Goal: Task Accomplishment & Management: Manage account settings

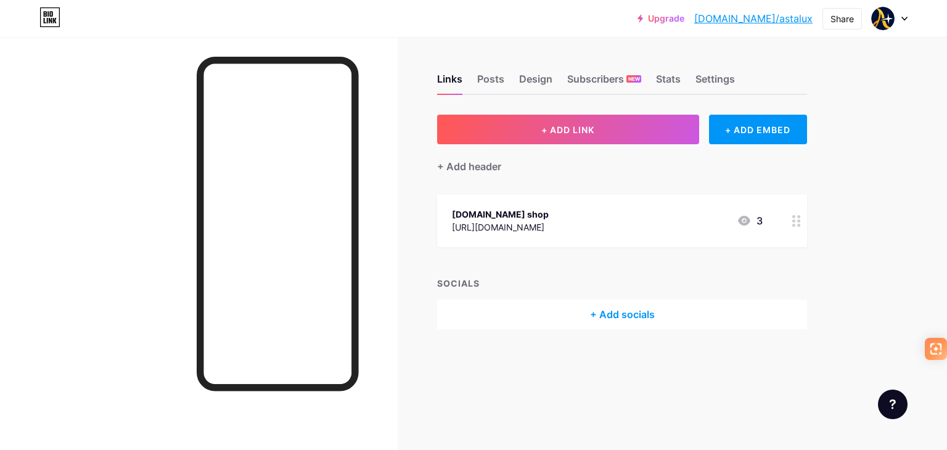
click at [898, 20] on div at bounding box center [890, 18] width 36 height 22
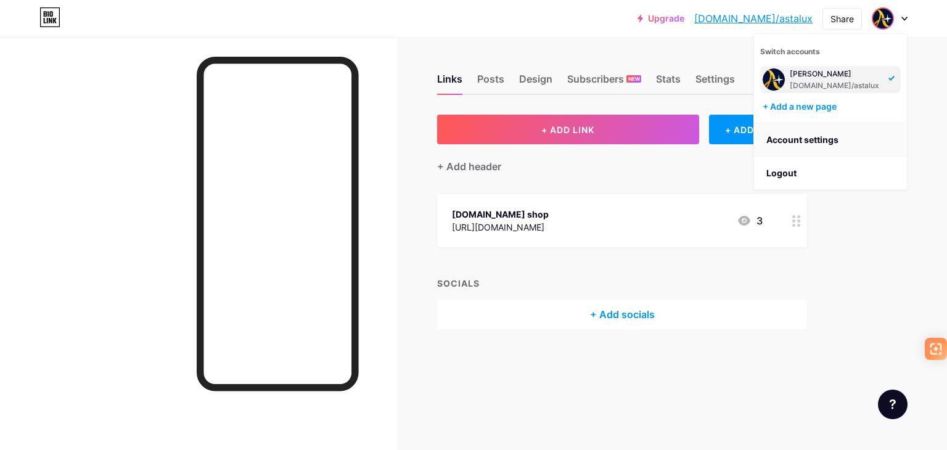
click at [807, 136] on link "Account settings" at bounding box center [830, 139] width 153 height 33
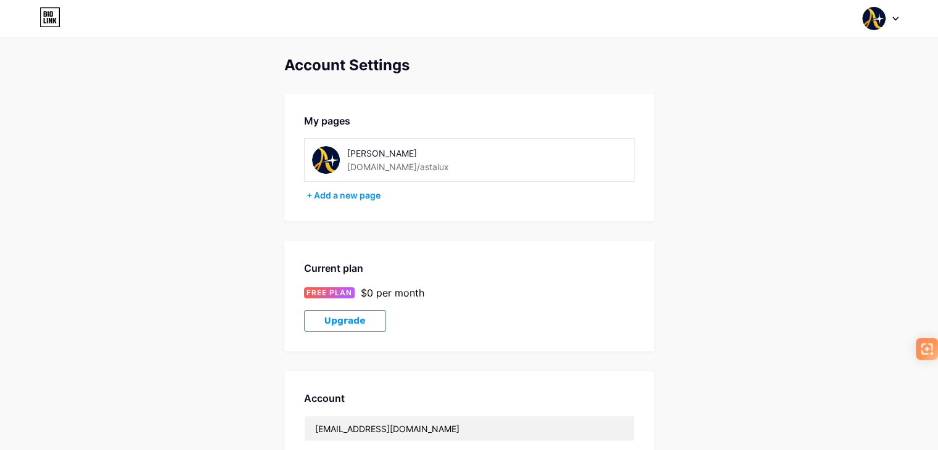
click at [355, 154] on div "[PERSON_NAME]" at bounding box center [432, 153] width 171 height 13
click at [361, 144] on div "Ateeq bio.link/astalux" at bounding box center [469, 160] width 331 height 44
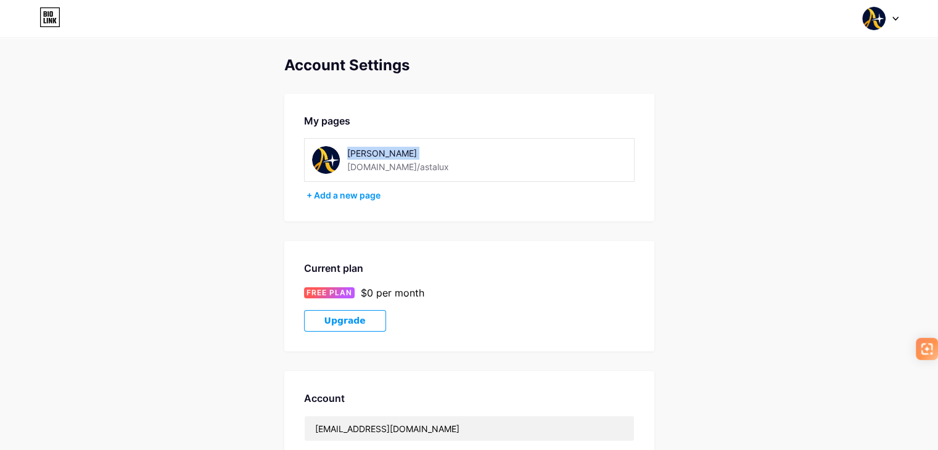
click at [361, 144] on div "Ateeq bio.link/astalux" at bounding box center [469, 160] width 331 height 44
click at [897, 18] on icon at bounding box center [895, 19] width 6 height 4
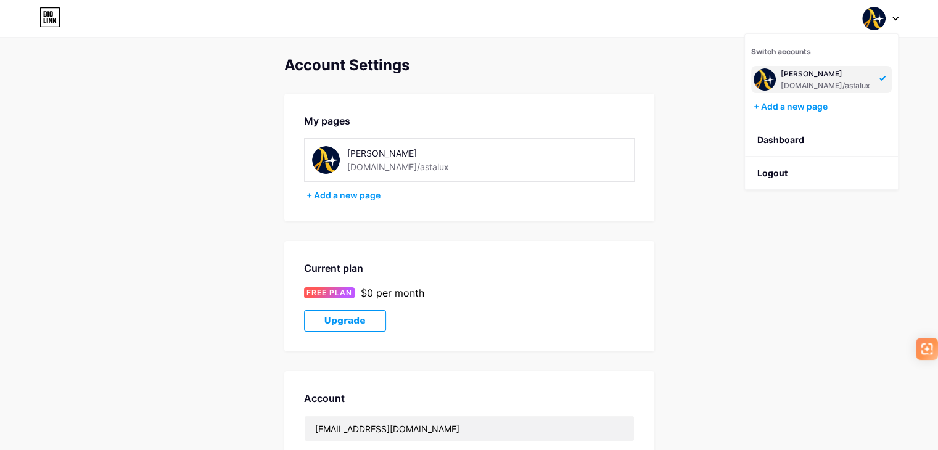
click at [792, 79] on div "Ateeq bio.link/astalux" at bounding box center [826, 79] width 91 height 22
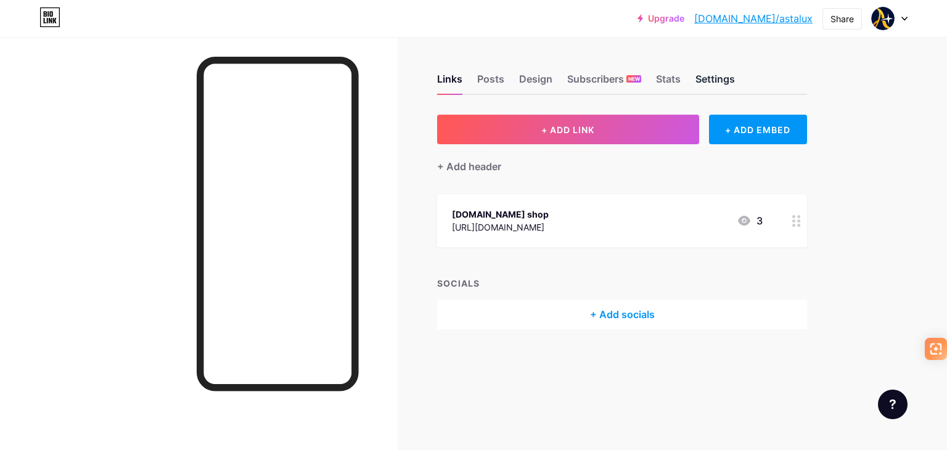
click at [718, 79] on div "Settings" at bounding box center [715, 83] width 39 height 22
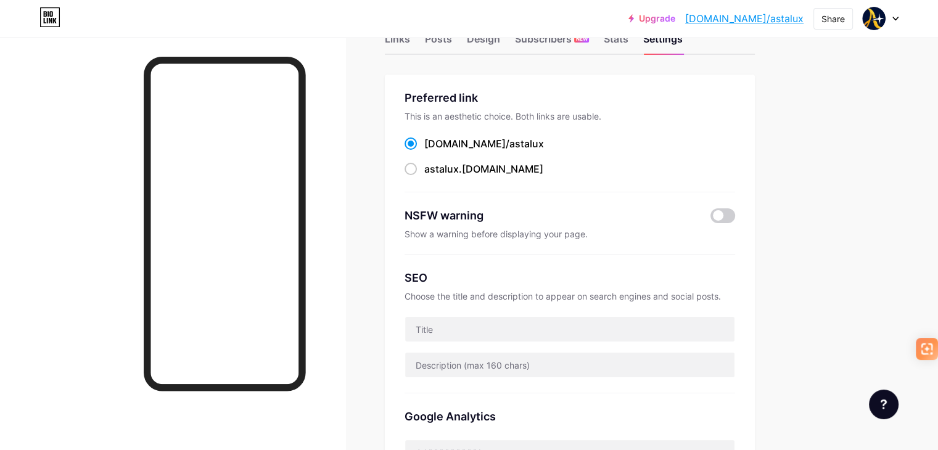
scroll to position [62, 0]
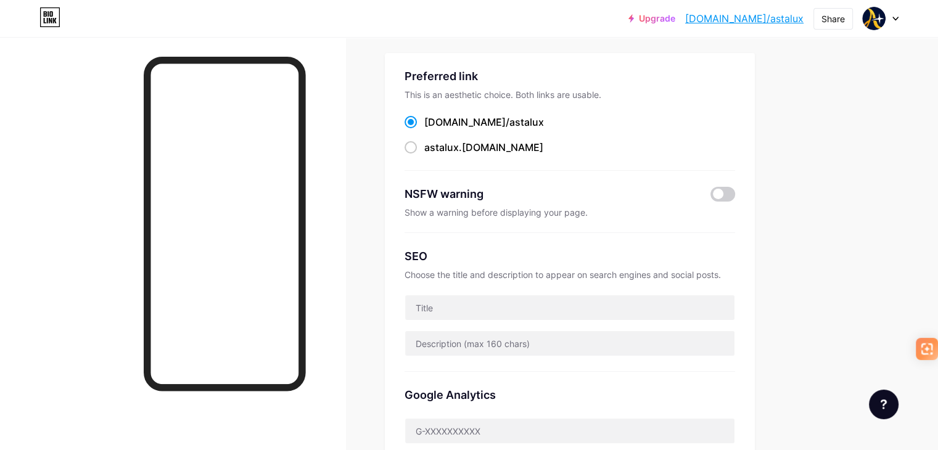
click at [657, 295] on div at bounding box center [570, 308] width 331 height 26
click at [656, 296] on input "text" at bounding box center [569, 307] width 329 height 25
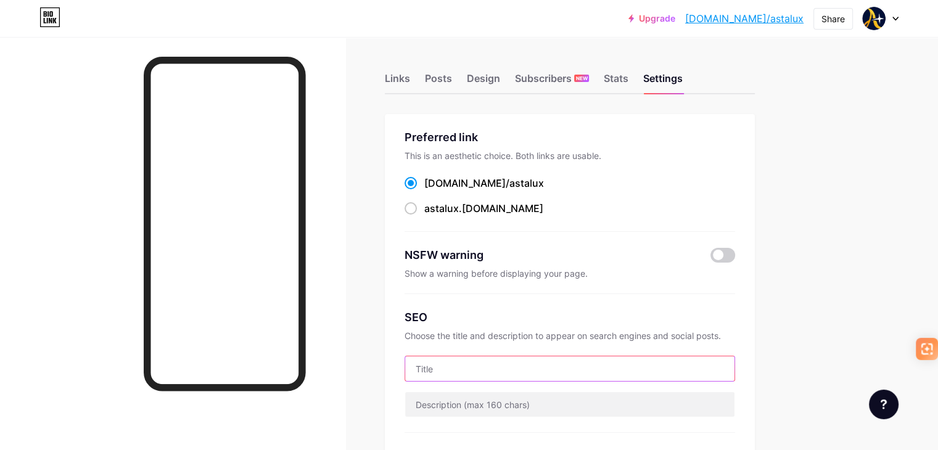
scroll to position [0, 0]
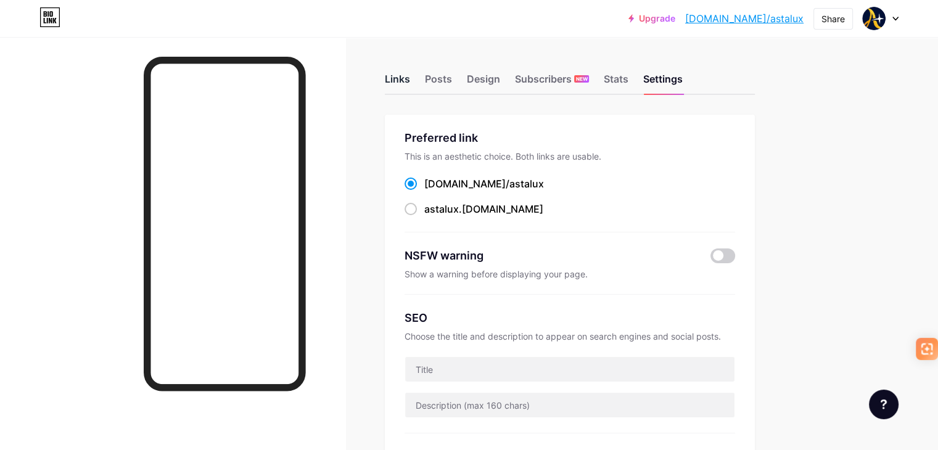
click at [410, 78] on div "Links" at bounding box center [397, 83] width 25 height 22
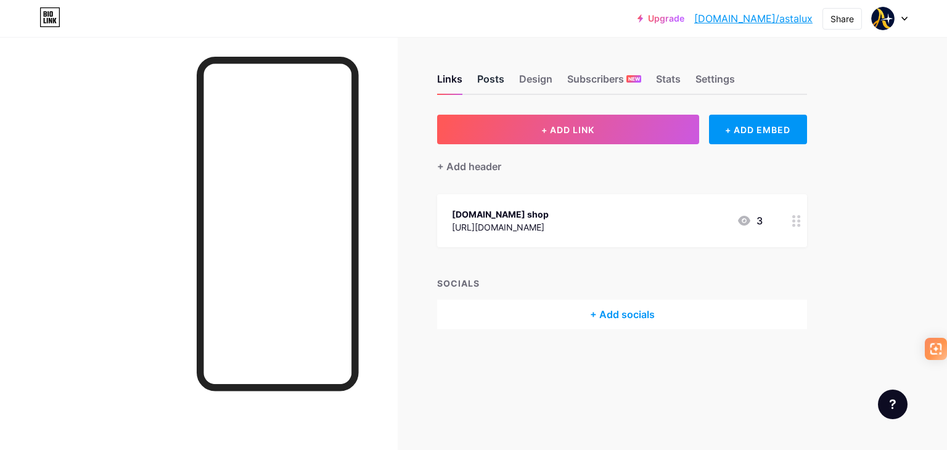
click at [493, 87] on div "Posts" at bounding box center [490, 83] width 27 height 22
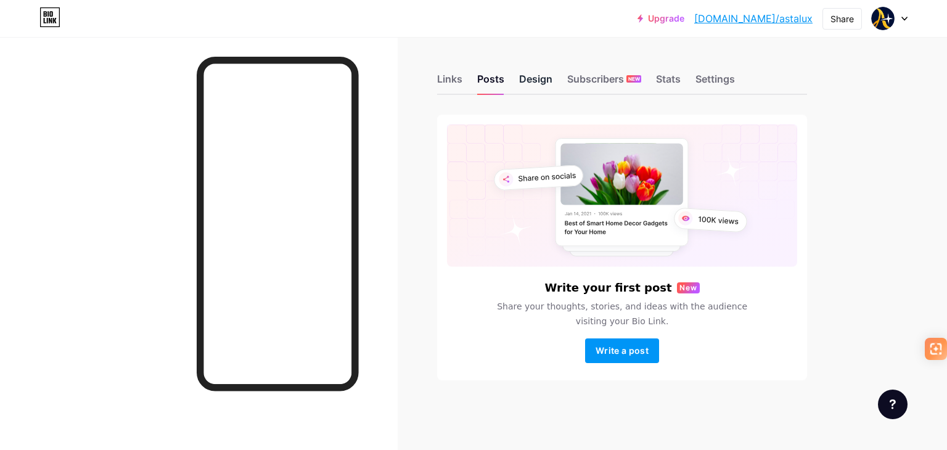
click at [537, 85] on div "Design" at bounding box center [535, 83] width 33 height 22
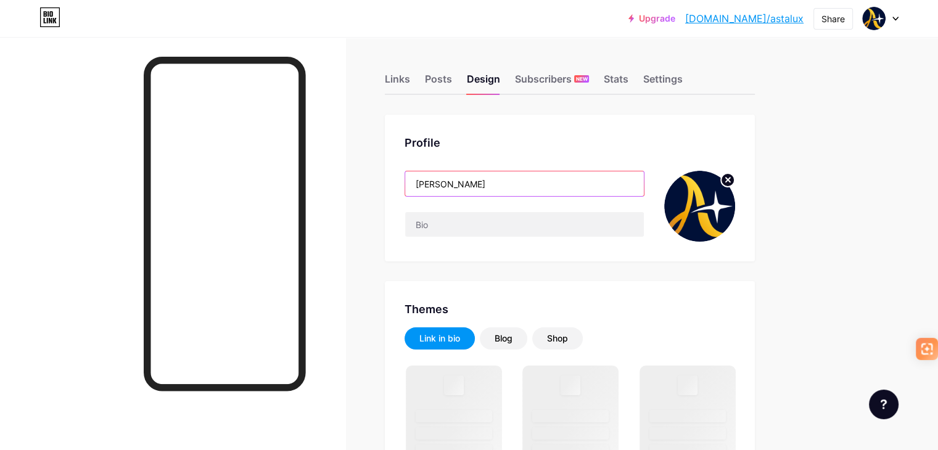
click at [487, 186] on input "[PERSON_NAME]" at bounding box center [524, 183] width 239 height 25
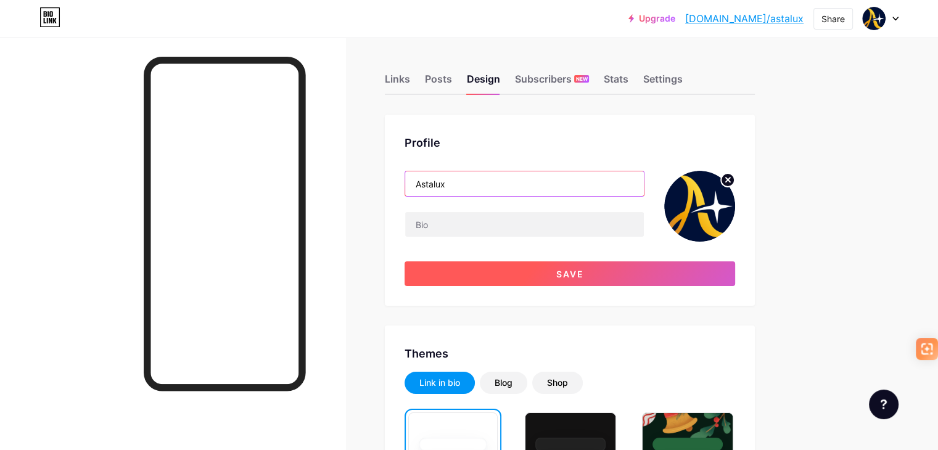
type input "Astalux"
click at [563, 283] on button "Save" at bounding box center [570, 273] width 331 height 25
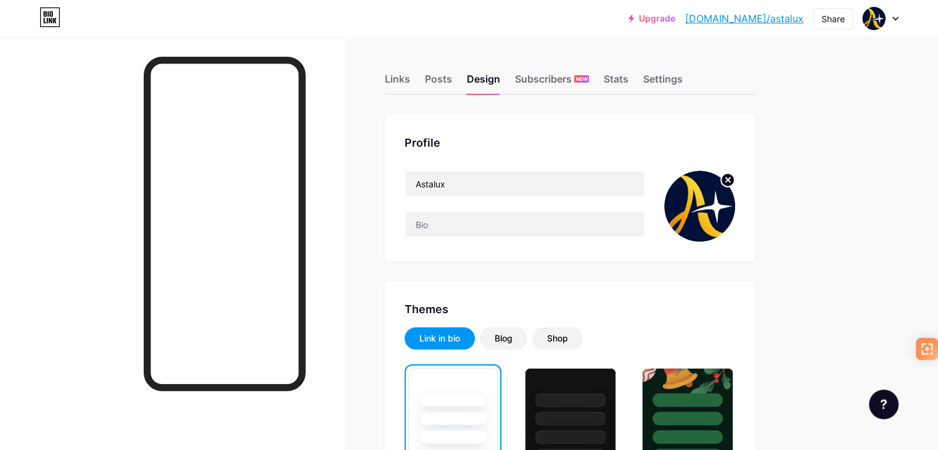
click at [490, 229] on input "text" at bounding box center [524, 224] width 239 height 25
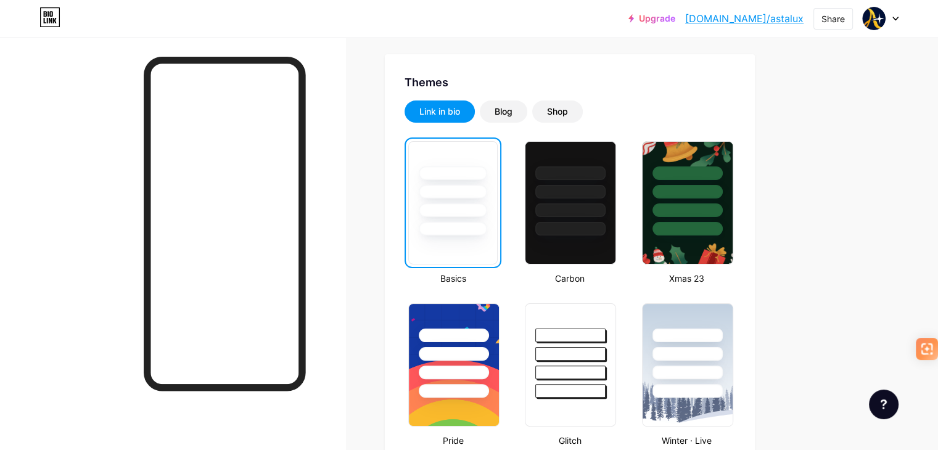
scroll to position [247, 0]
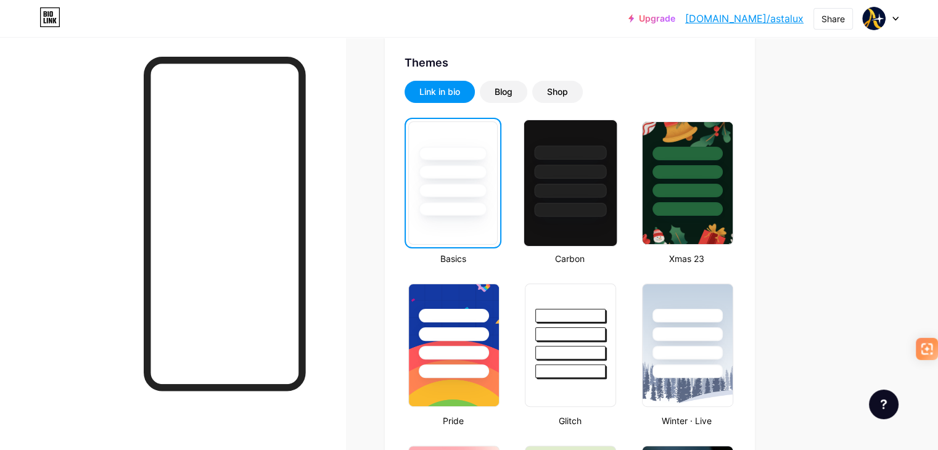
click at [607, 204] on div at bounding box center [571, 210] width 72 height 14
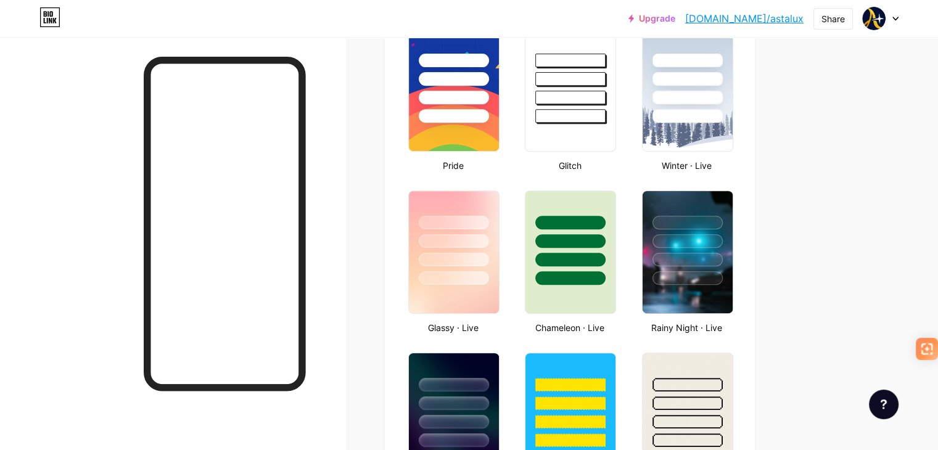
scroll to position [432, 0]
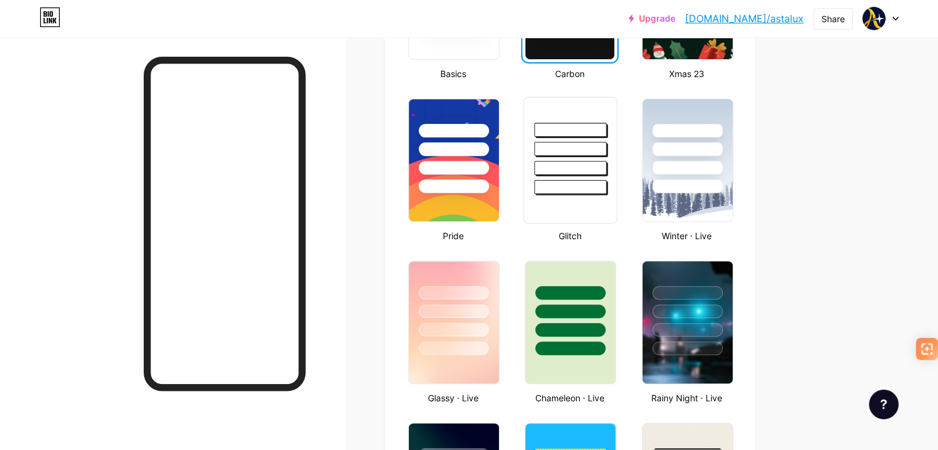
click at [617, 114] on div at bounding box center [570, 145] width 93 height 97
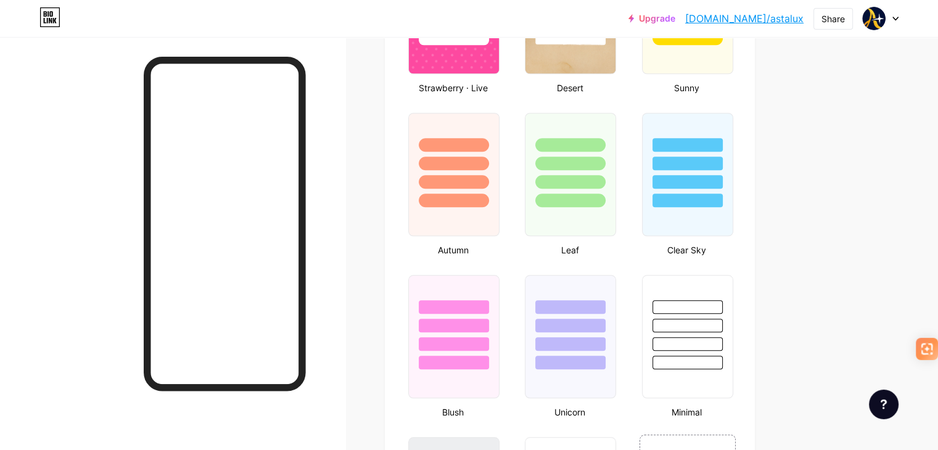
scroll to position [1048, 0]
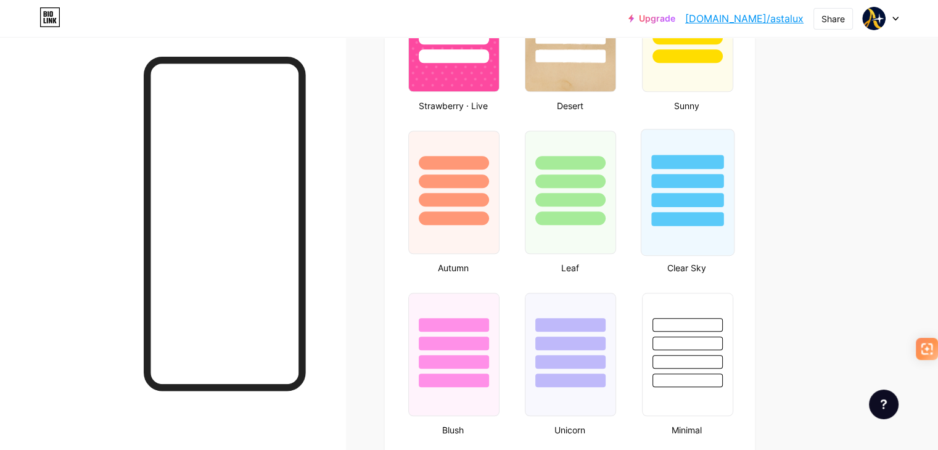
click at [733, 138] on div at bounding box center [687, 178] width 93 height 97
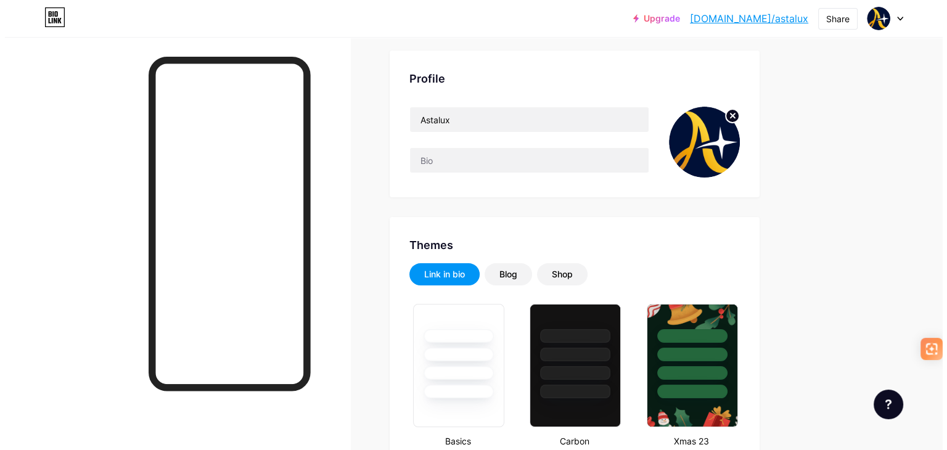
scroll to position [0, 0]
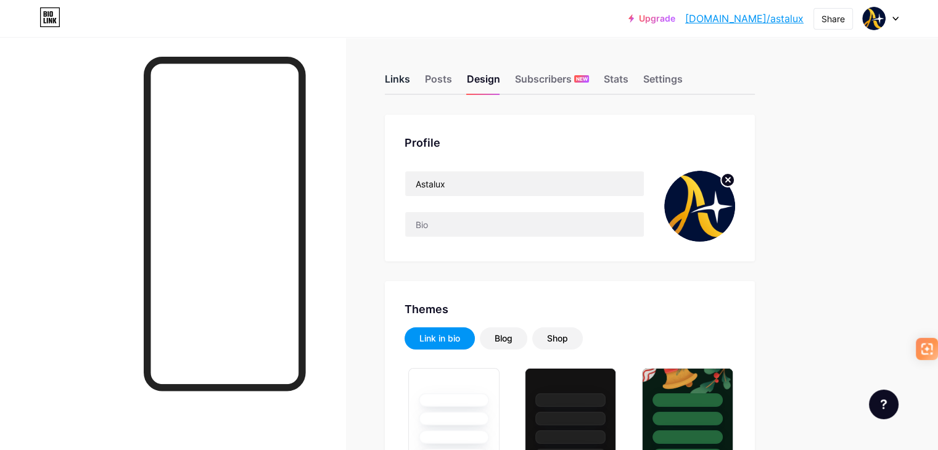
click at [410, 84] on div "Links" at bounding box center [397, 83] width 25 height 22
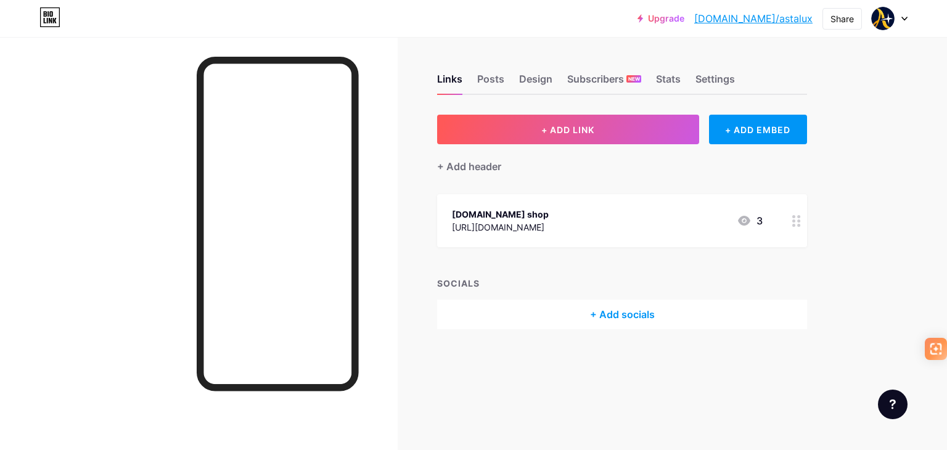
click at [624, 312] on div "+ Add socials" at bounding box center [622, 315] width 370 height 30
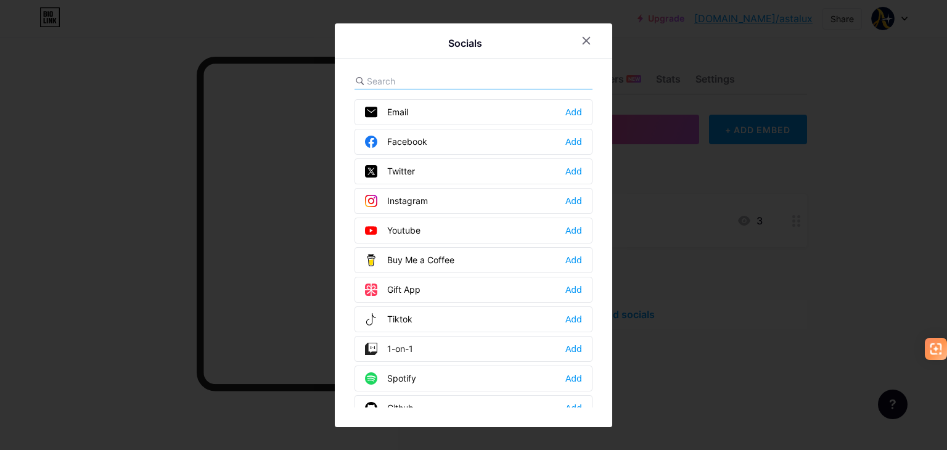
click at [409, 200] on div "Instagram" at bounding box center [396, 201] width 63 height 12
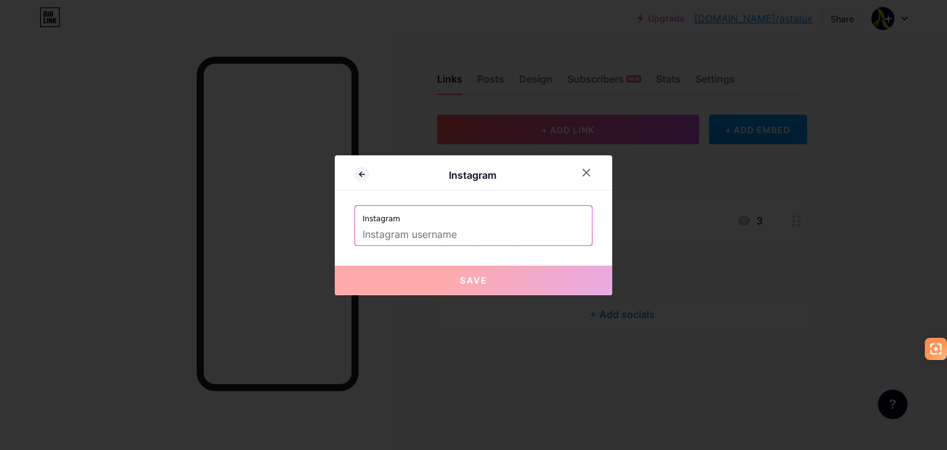
click at [409, 232] on input "text" at bounding box center [474, 234] width 222 height 21
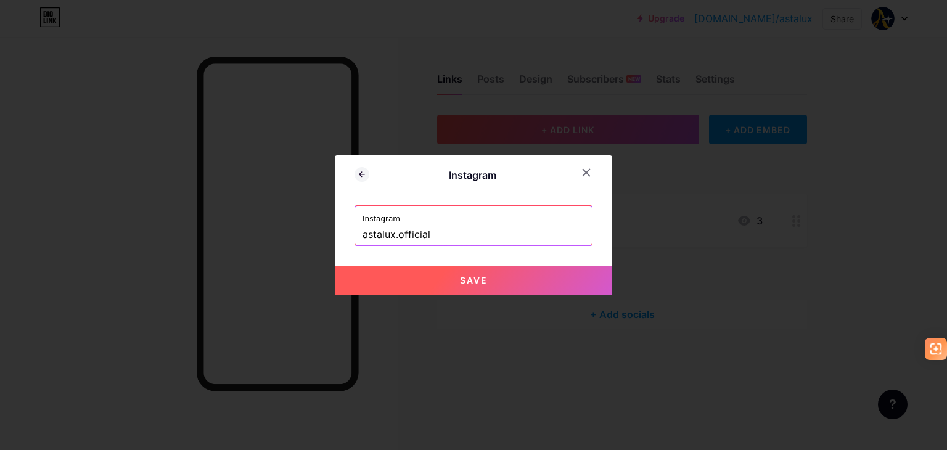
click at [439, 269] on button "Save" at bounding box center [474, 281] width 278 height 30
type input "[URL][DOMAIN_NAME][DOMAIN_NAME]"
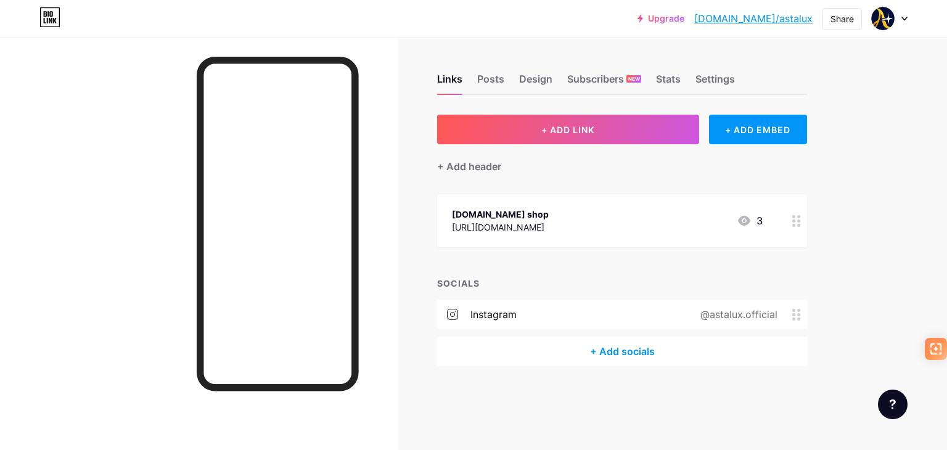
click at [630, 350] on div "+ Add socials" at bounding box center [622, 352] width 370 height 30
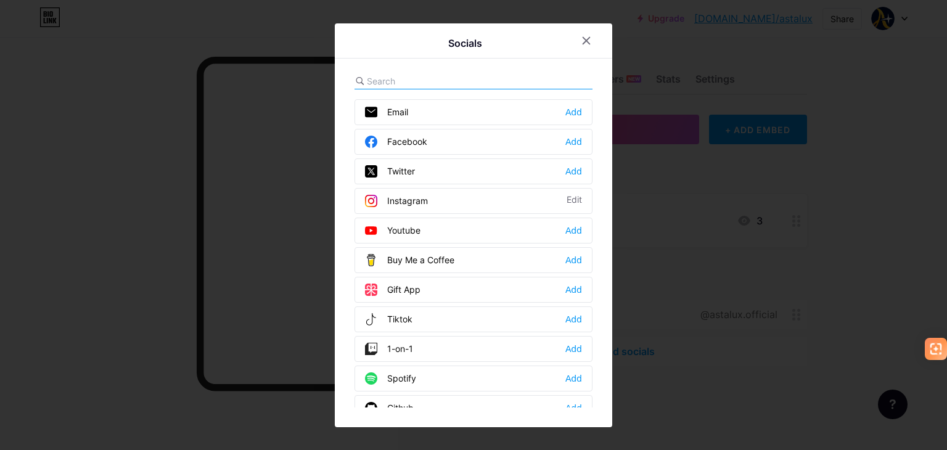
click at [438, 80] on input "text" at bounding box center [435, 81] width 136 height 13
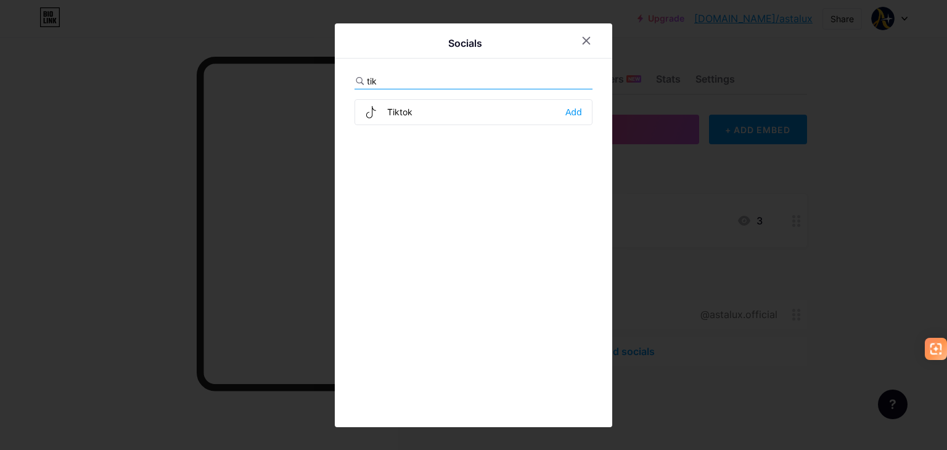
type input "tik"
click at [414, 109] on div "Tiktok Add" at bounding box center [474, 112] width 238 height 26
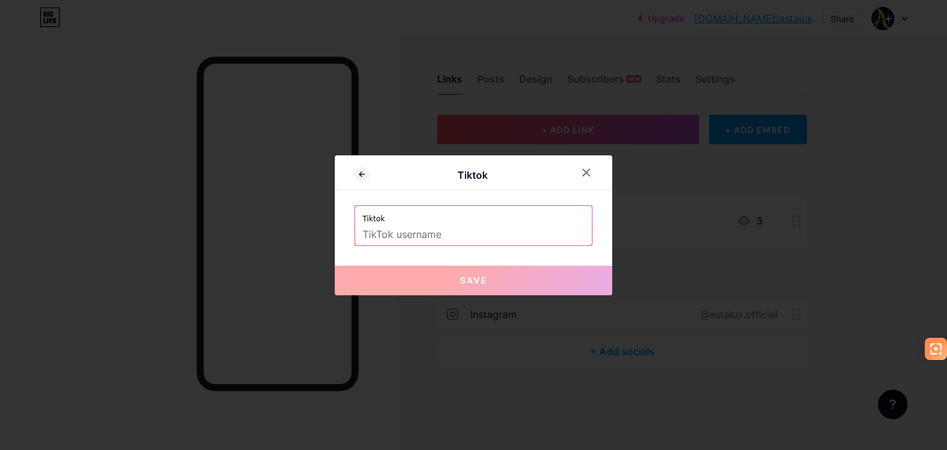
click at [415, 231] on input "text" at bounding box center [474, 234] width 222 height 21
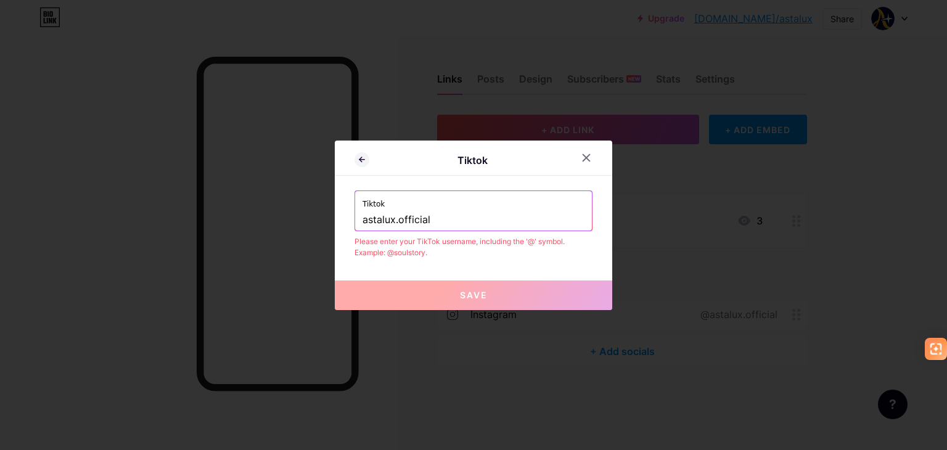
click at [448, 222] on input "astalux.official" at bounding box center [474, 220] width 222 height 21
click at [363, 219] on input "astalux.official" at bounding box center [474, 220] width 222 height 21
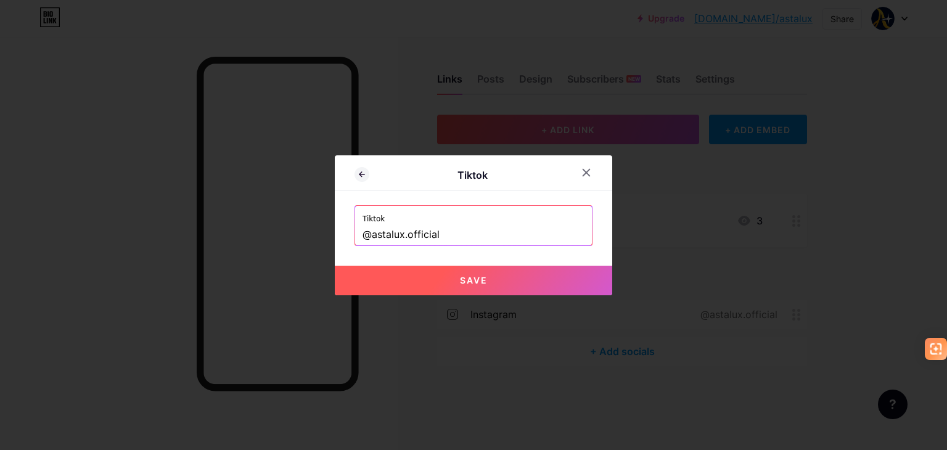
click at [422, 282] on button "Save" at bounding box center [474, 281] width 278 height 30
type input "[URL][EMAIL_ADDRESS][DOMAIN_NAME][DOMAIN_NAME]"
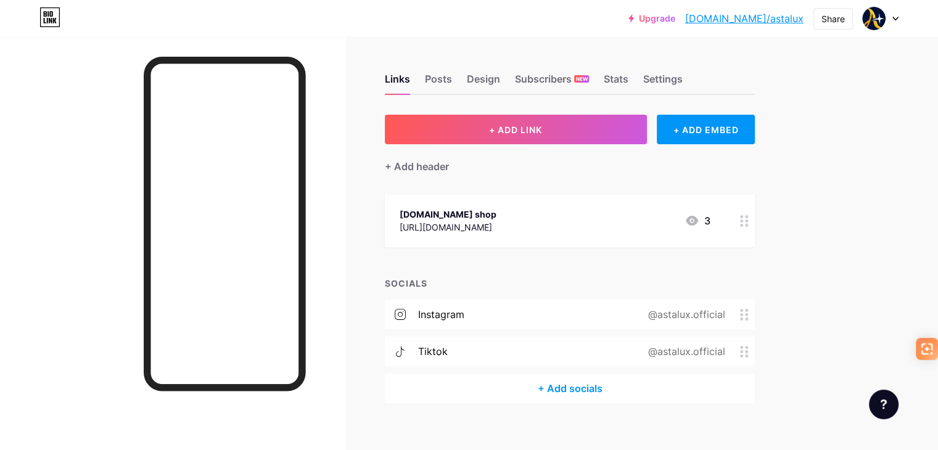
click at [628, 387] on div "+ Add socials" at bounding box center [570, 389] width 370 height 30
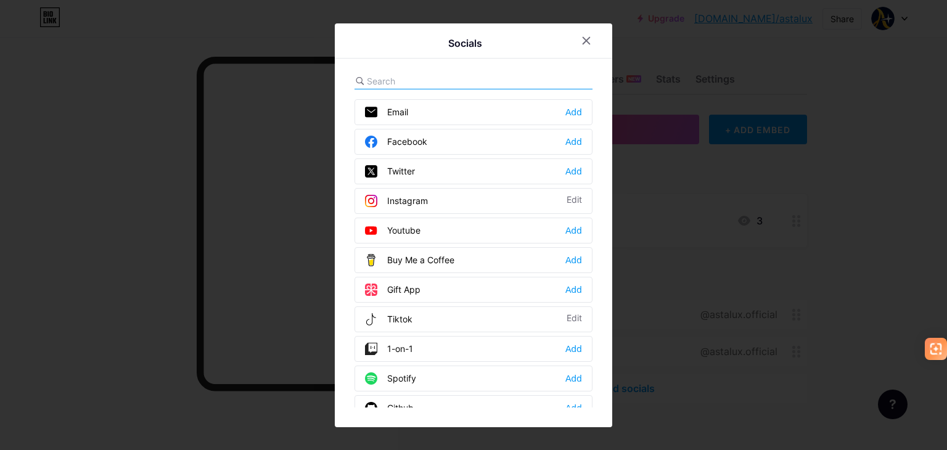
click at [387, 140] on div "Facebook" at bounding box center [396, 142] width 62 height 12
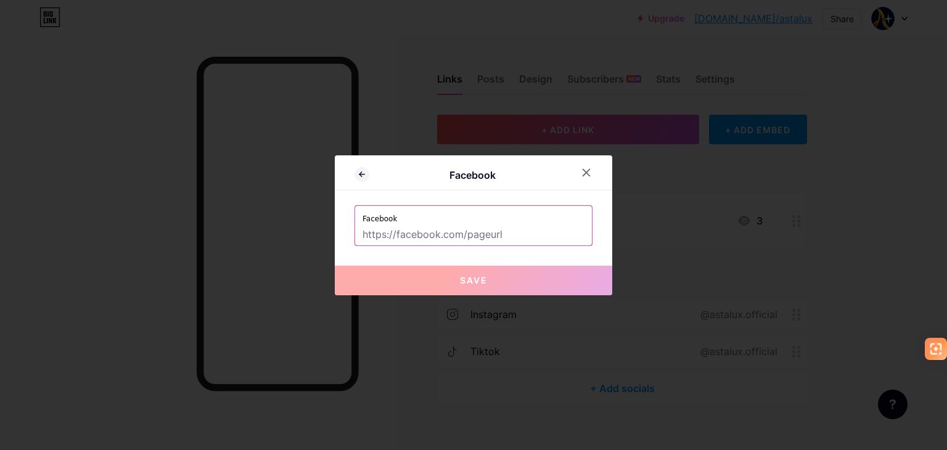
click at [413, 228] on input "text" at bounding box center [474, 234] width 222 height 21
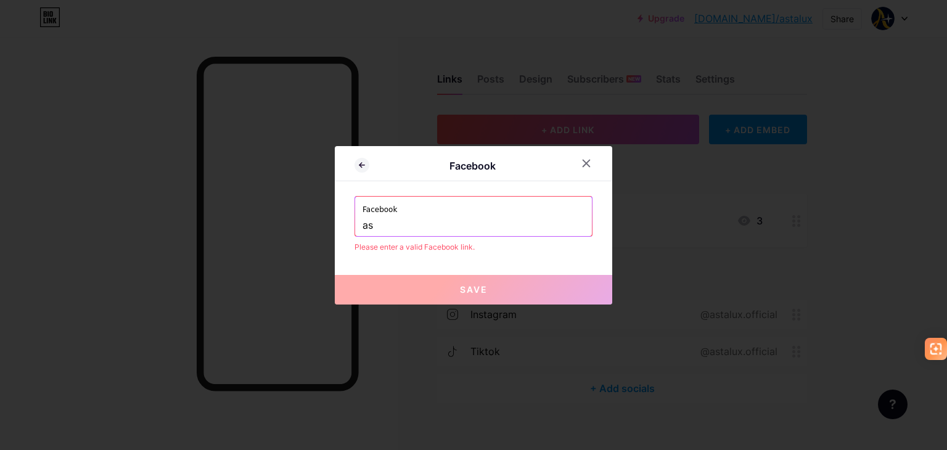
type input "a"
type input "h"
paste input "[URL][DOMAIN_NAME]"
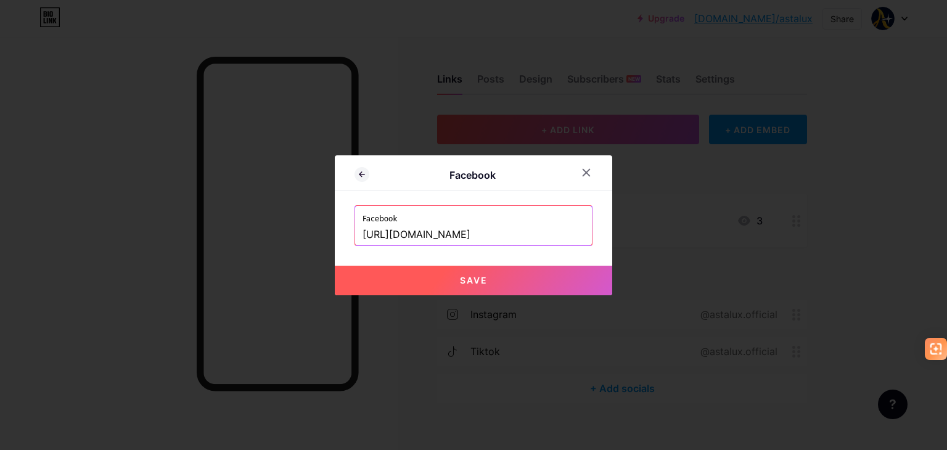
type input "[URL][DOMAIN_NAME]"
click at [453, 273] on button "Save" at bounding box center [474, 281] width 278 height 30
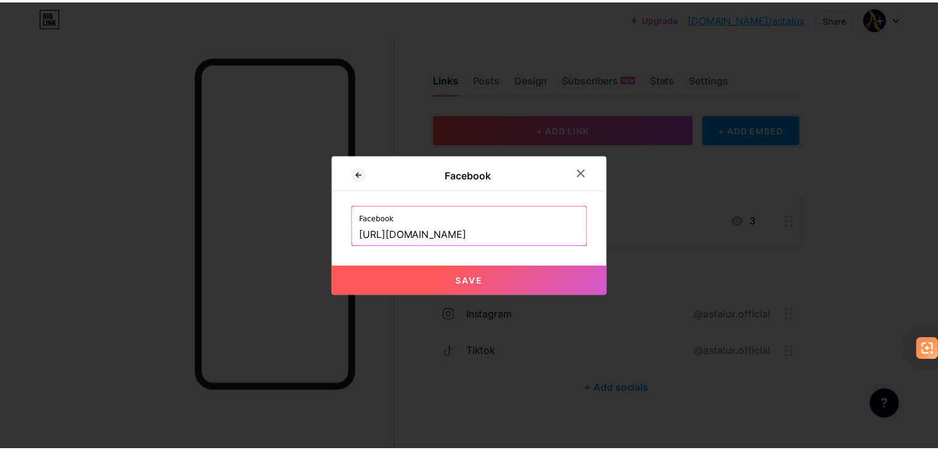
scroll to position [0, 0]
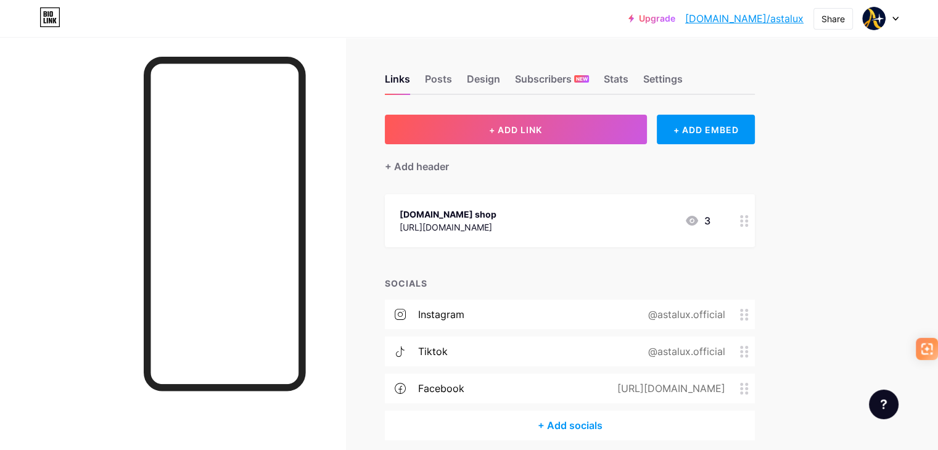
click at [100, 213] on div at bounding box center [172, 262] width 345 height 450
click at [628, 76] on div "Stats" at bounding box center [616, 83] width 25 height 22
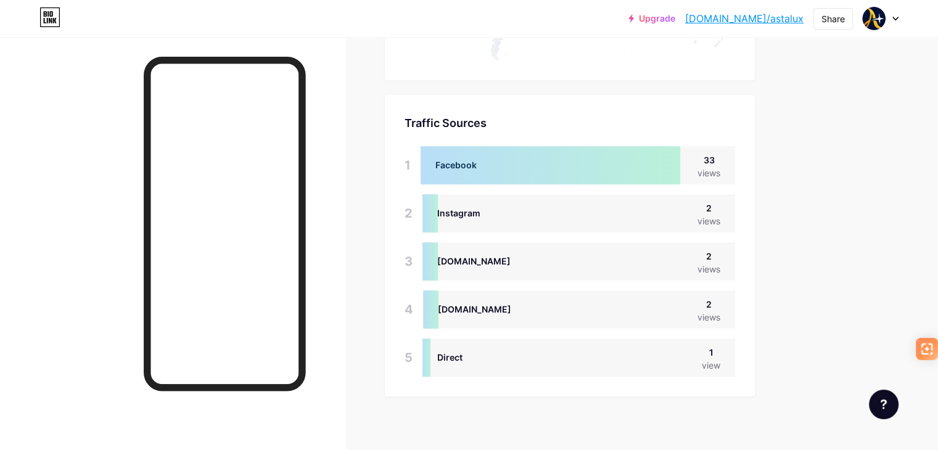
scroll to position [823, 0]
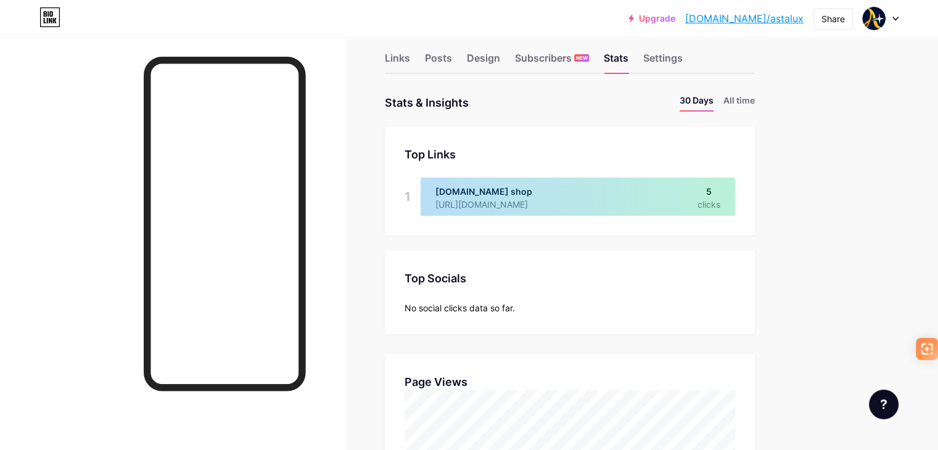
scroll to position [0, 0]
